Goal: Check status: Check status

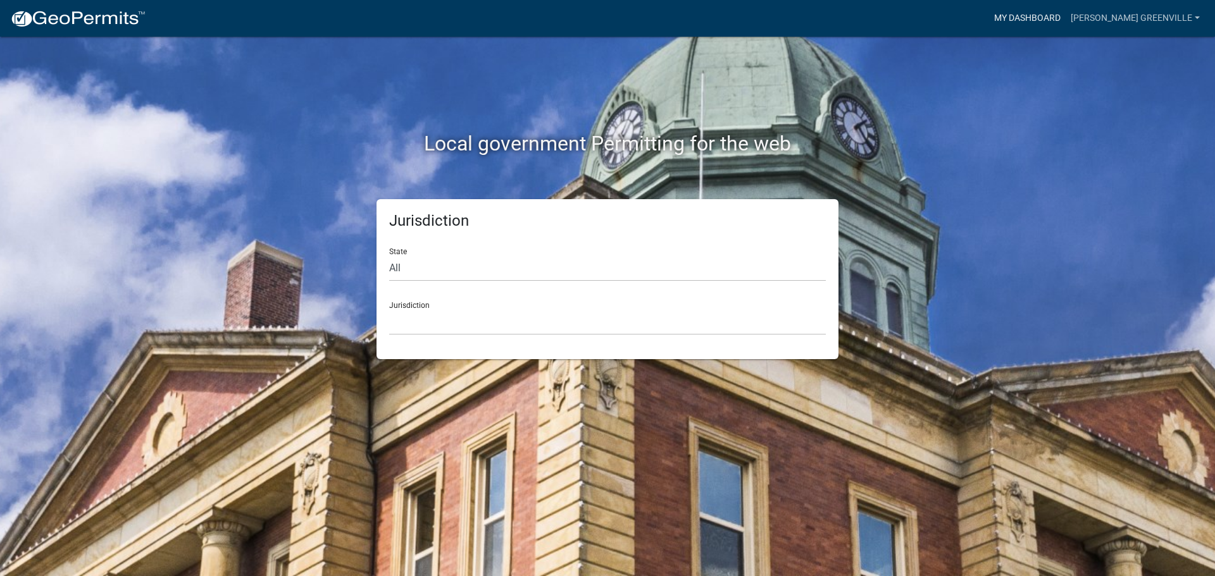
click at [1024, 25] on link "My Dashboard" at bounding box center [1027, 18] width 77 height 24
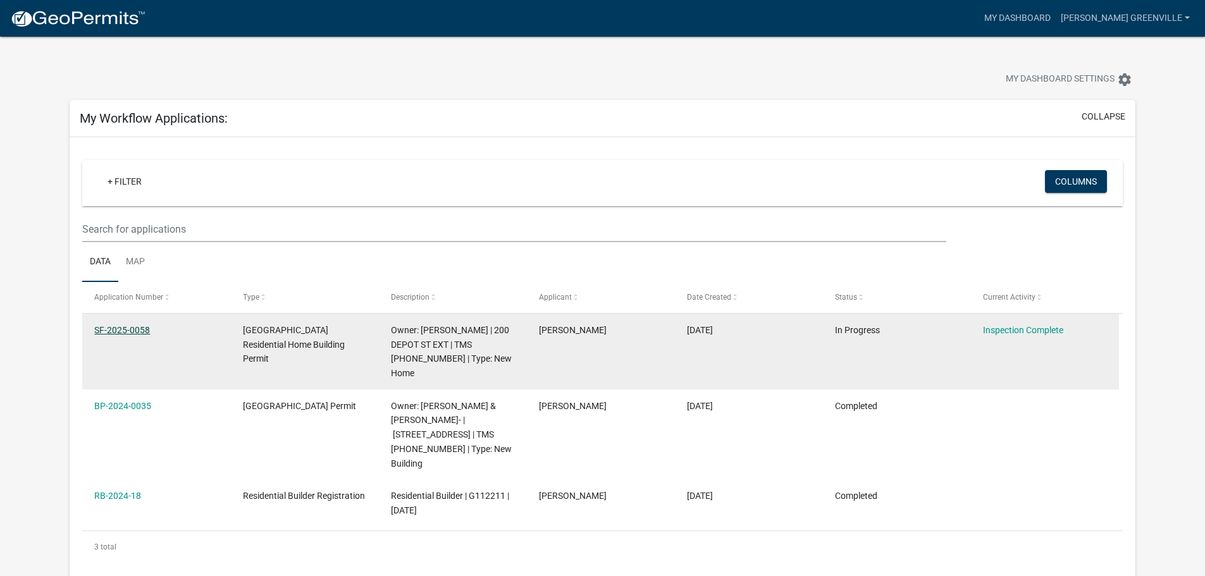
click at [135, 382] on datatable-body-cell "SF-2025-0058" at bounding box center [156, 352] width 148 height 76
click at [132, 335] on link "SF-2025-0058" at bounding box center [122, 330] width 56 height 10
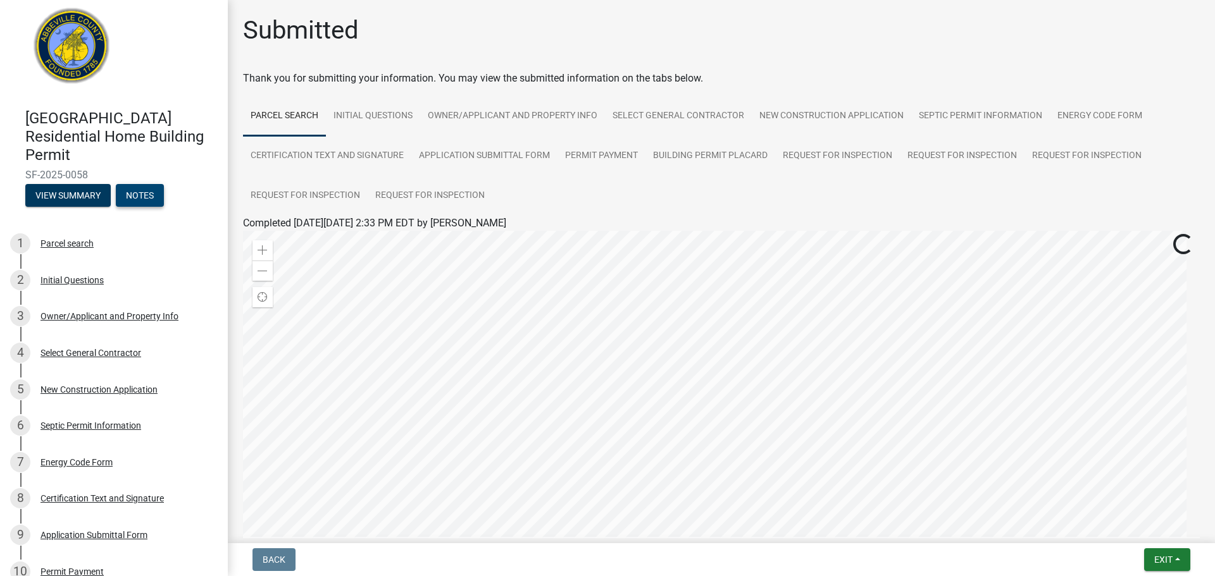
scroll to position [13, 0]
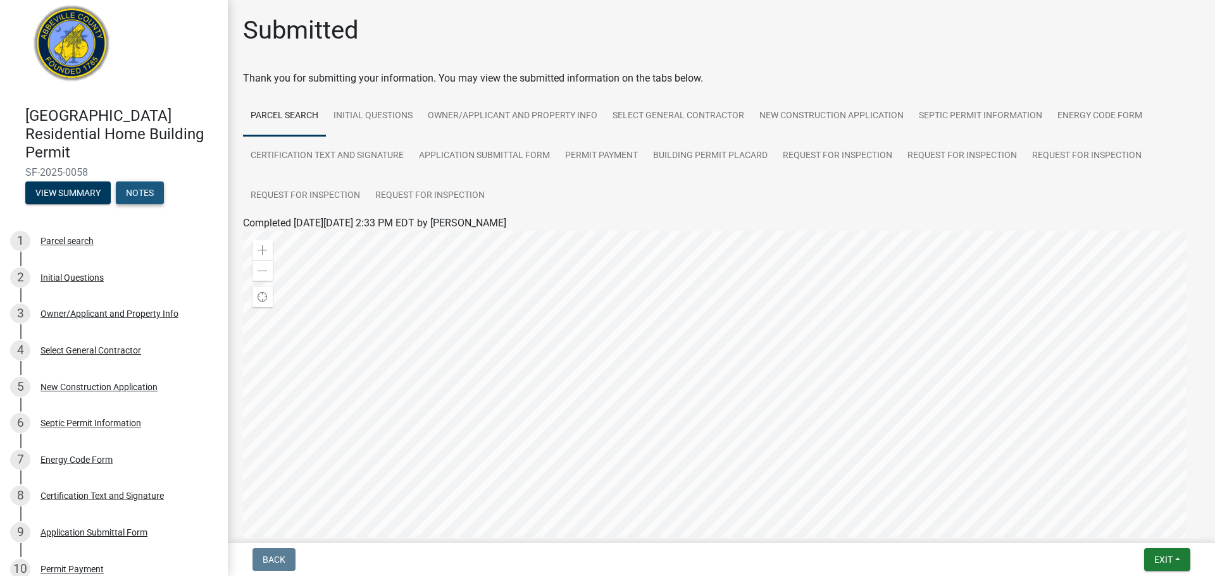
click at [164, 204] on button "Notes" at bounding box center [140, 193] width 48 height 23
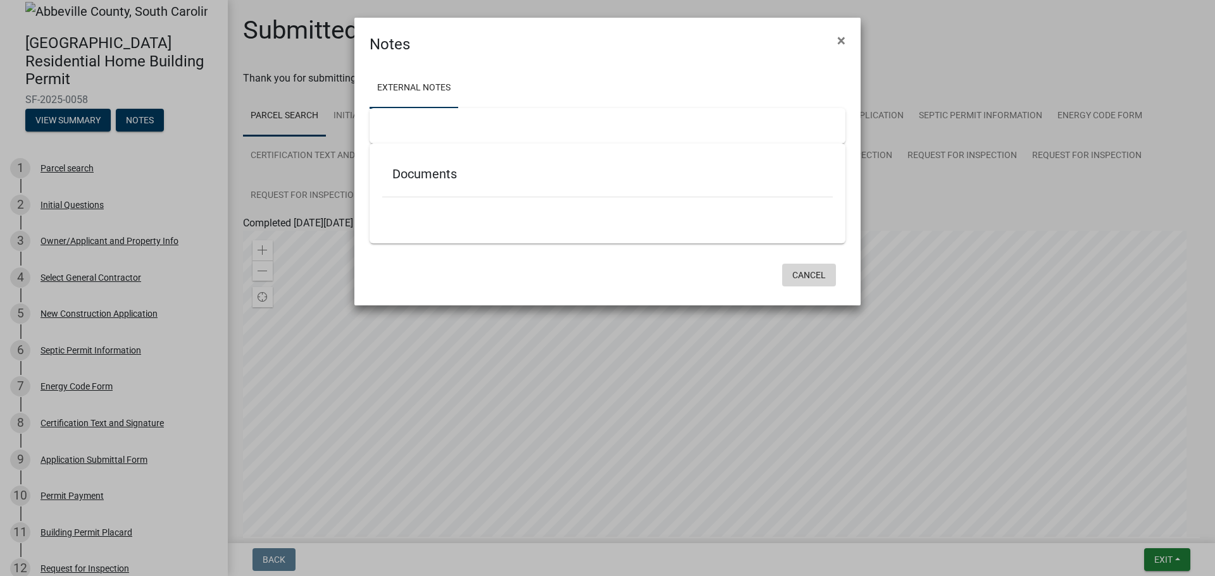
click at [803, 287] on button "Cancel" at bounding box center [809, 275] width 54 height 23
